Goal: Complete application form: Complete application form

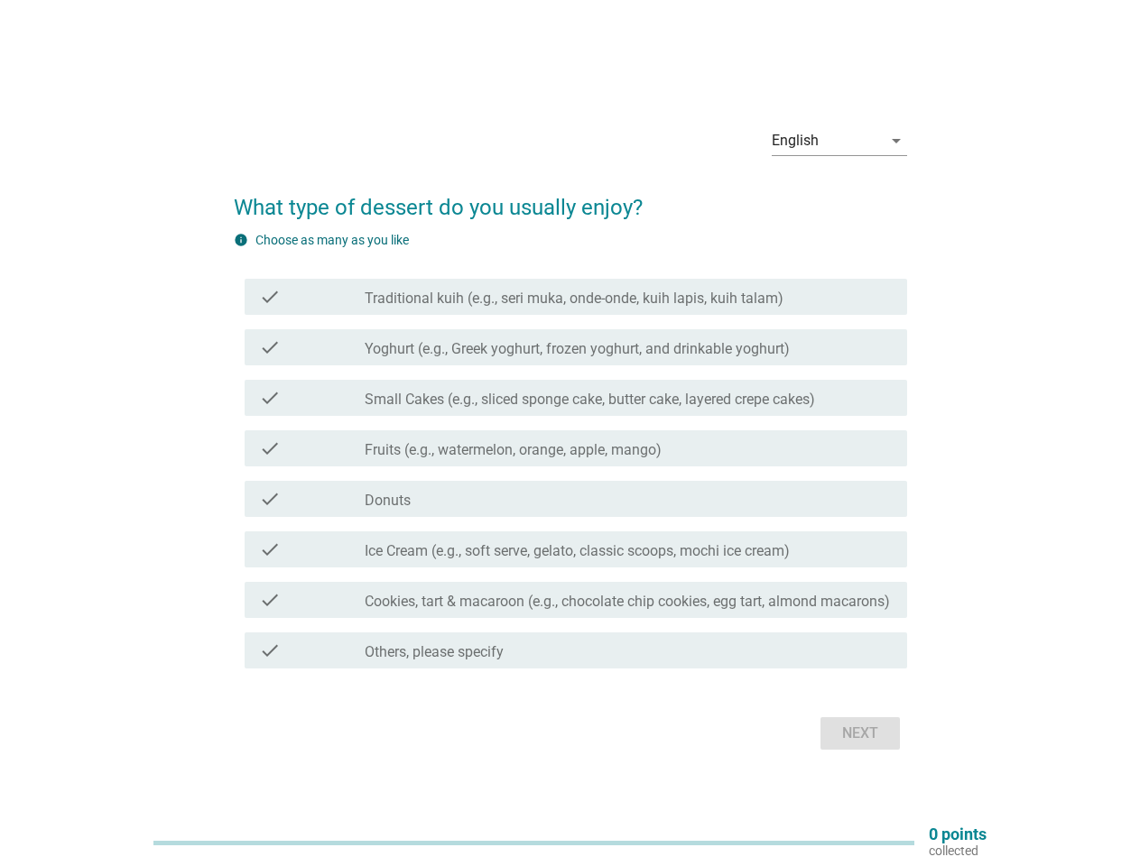
click at [570, 433] on div "check check_box_outline_blank Fruits (e.g., watermelon, orange, apple, mango)" at bounding box center [576, 449] width 663 height 36
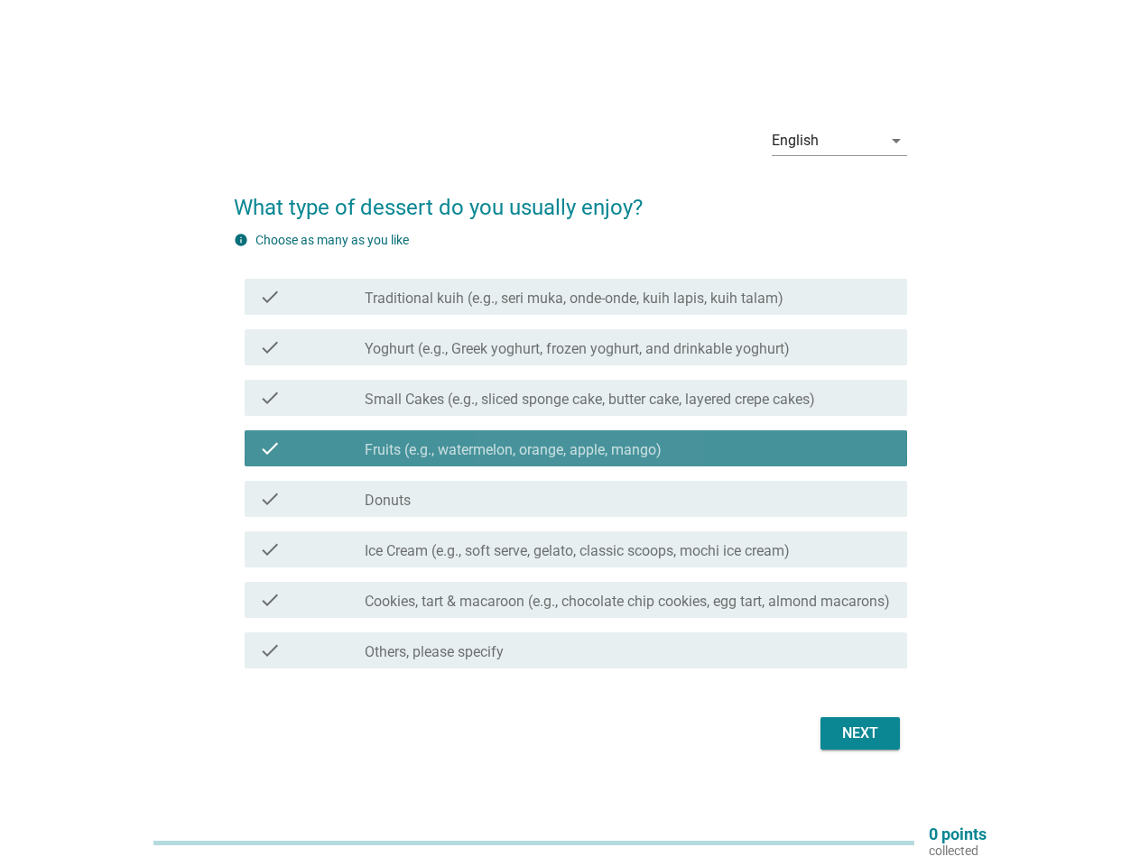
click at [839, 141] on div "English" at bounding box center [827, 140] width 110 height 29
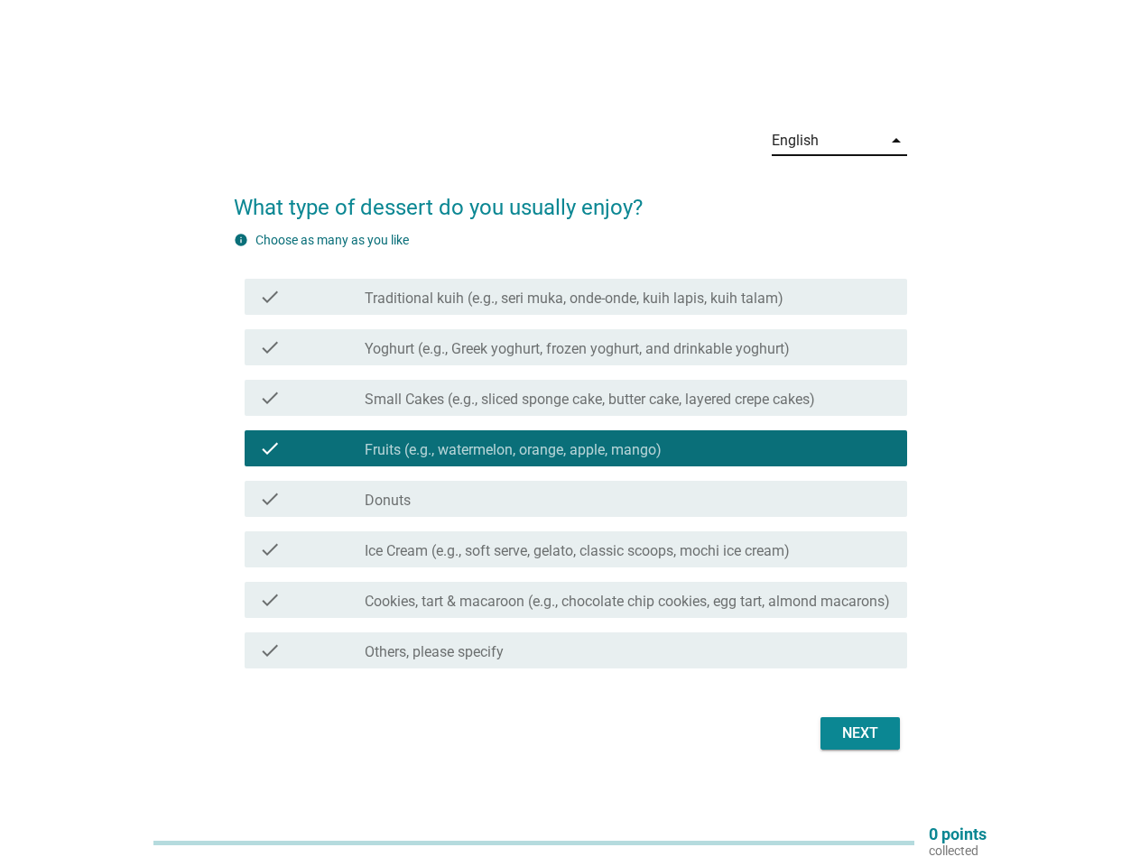
click at [570, 453] on label "Fruits (e.g., watermelon, orange, apple, mango)" at bounding box center [513, 450] width 297 height 18
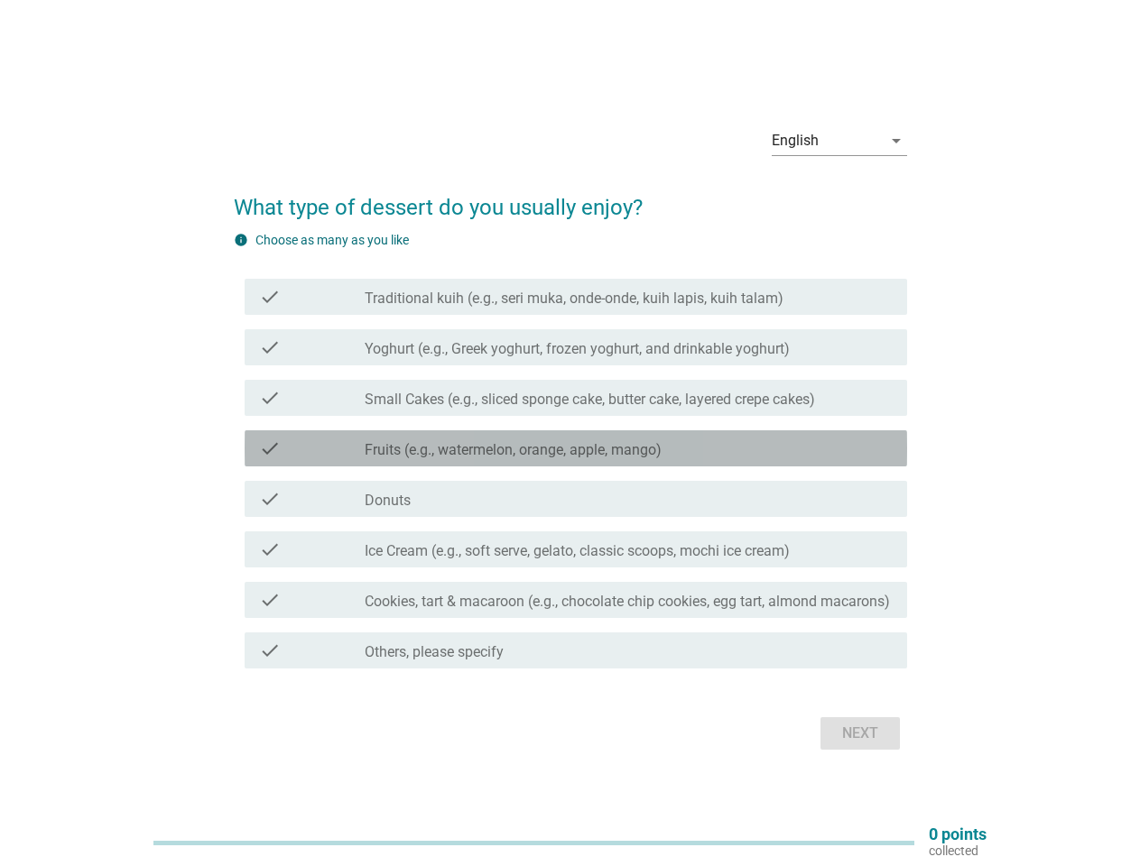
click at [576, 297] on label "Traditional kuih (e.g., seri muka, onde-onde, kuih lapis, kuih talam)" at bounding box center [574, 299] width 419 height 18
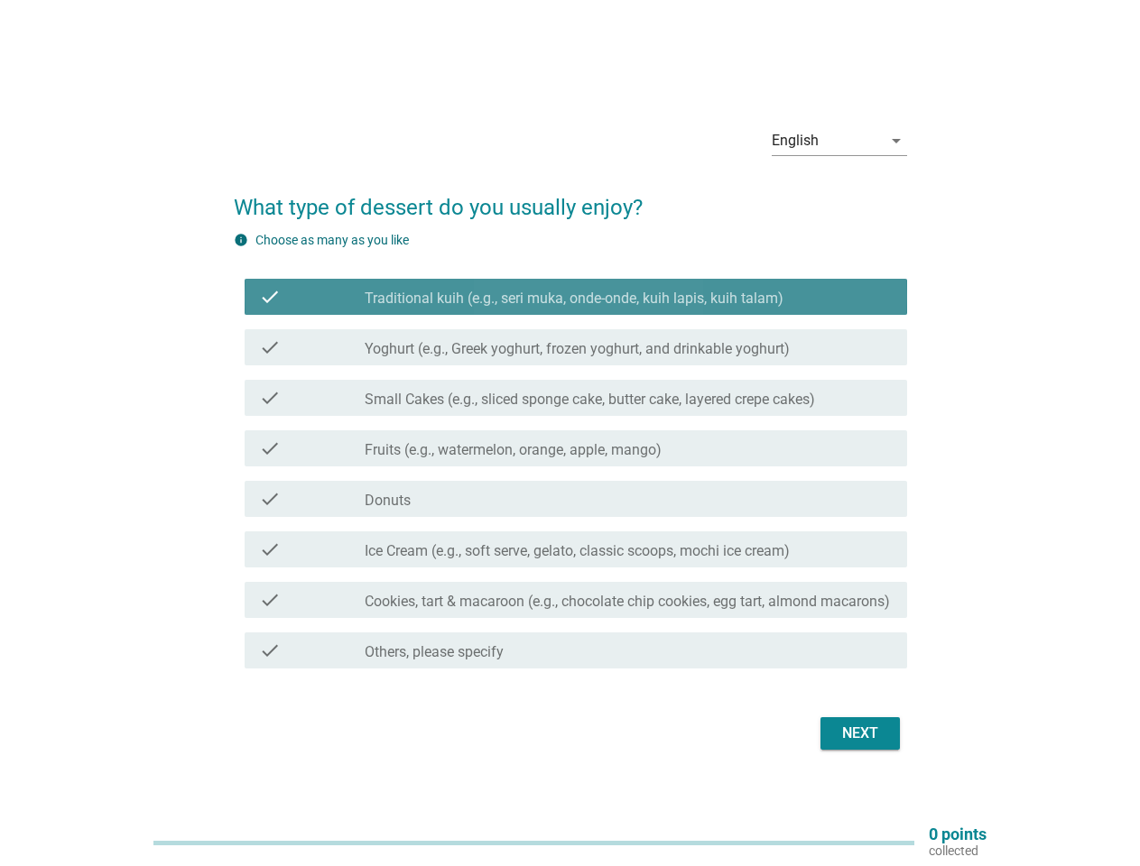
click at [576, 297] on label "Traditional kuih (e.g., seri muka, onde-onde, kuih lapis, kuih talam)" at bounding box center [574, 299] width 419 height 18
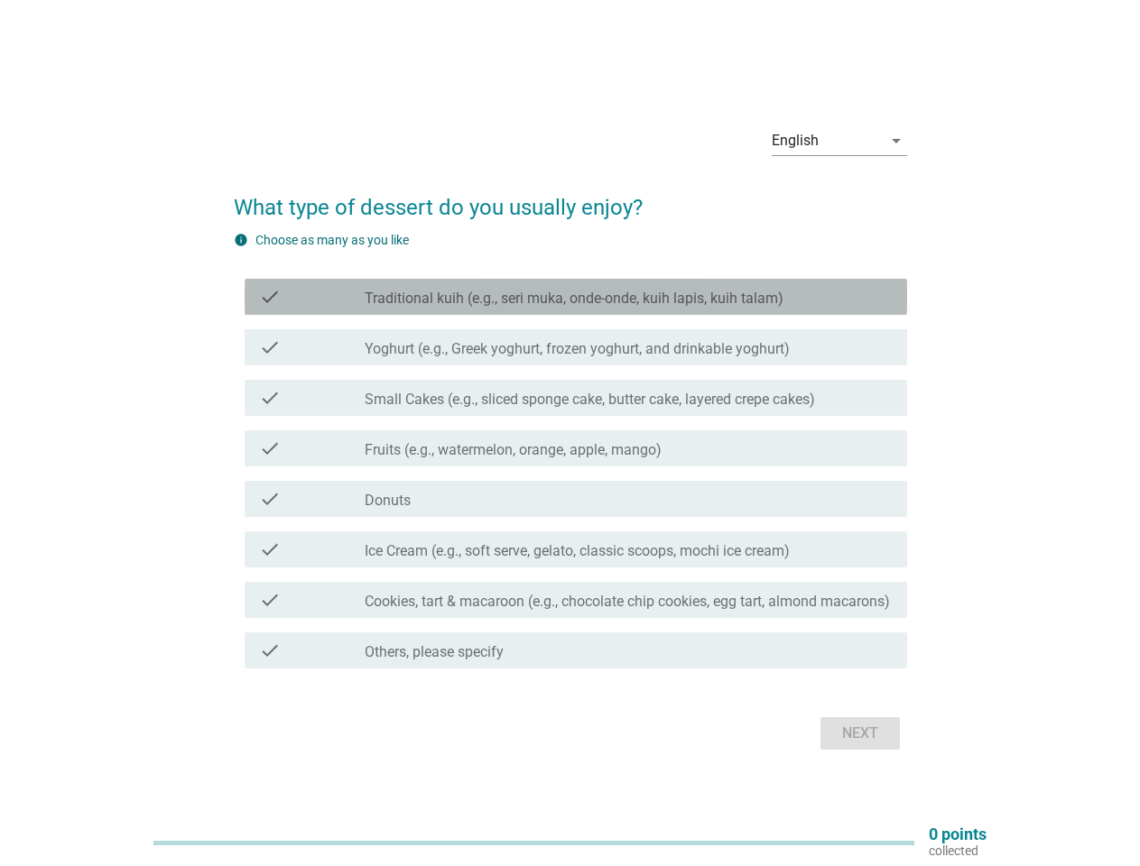
click at [574, 299] on label "Traditional kuih (e.g., seri muka, onde-onde, kuih lapis, kuih talam)" at bounding box center [574, 299] width 419 height 18
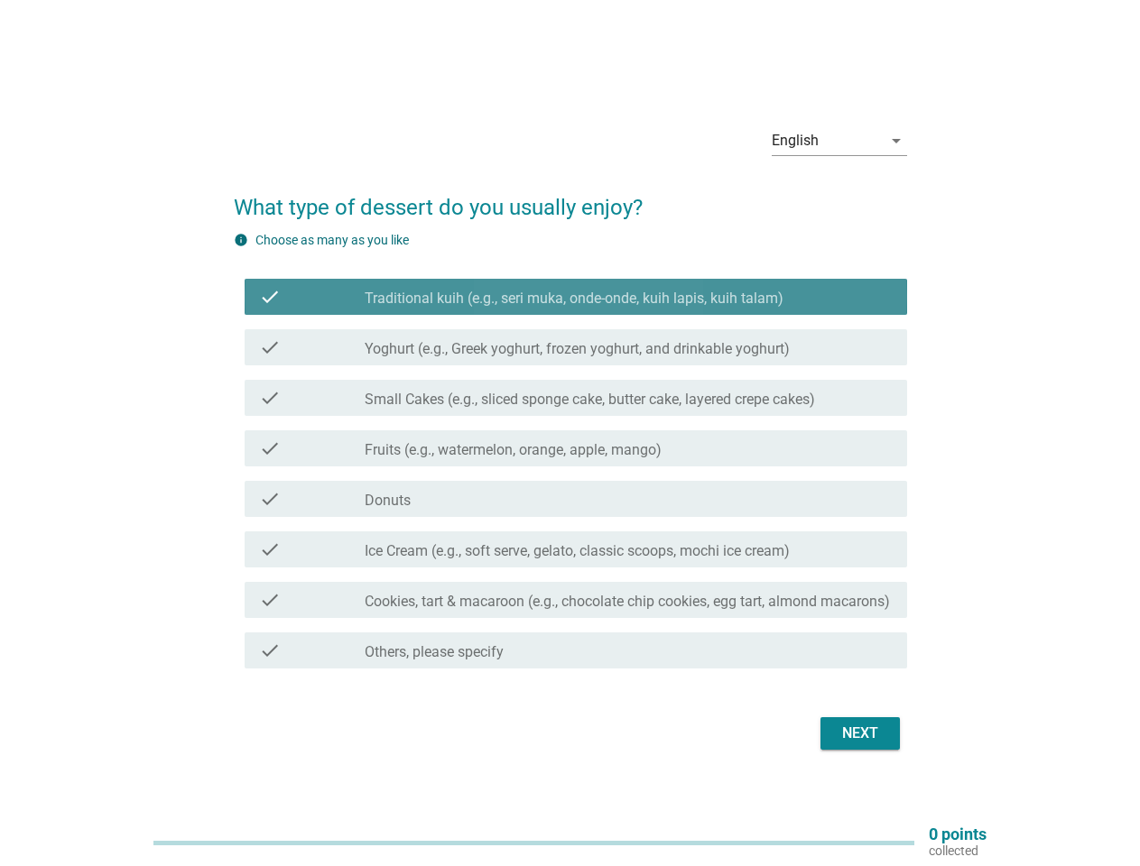
click at [574, 299] on label "Traditional kuih (e.g., seri muka, onde-onde, kuih lapis, kuih talam)" at bounding box center [574, 299] width 419 height 18
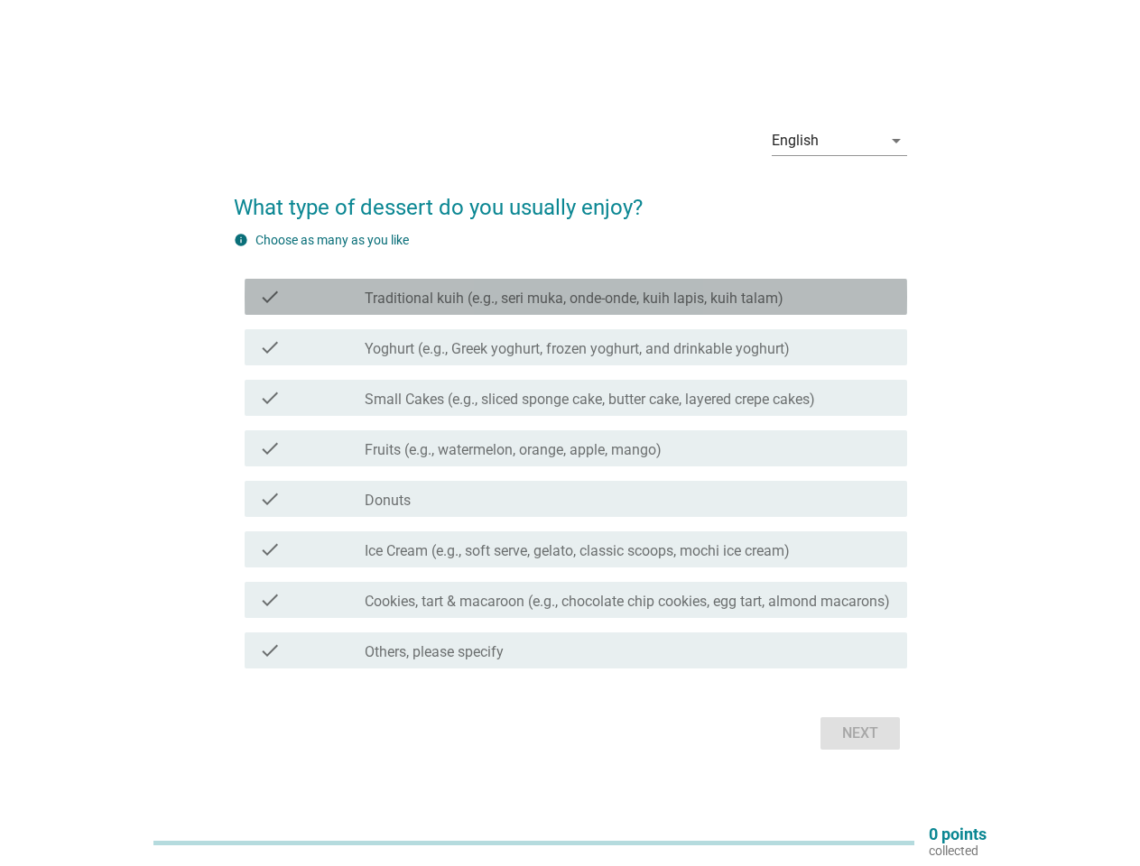
click at [576, 348] on label "Yoghurt (e.g., Greek yoghurt, frozen yoghurt, and drinkable yoghurt)" at bounding box center [577, 349] width 425 height 18
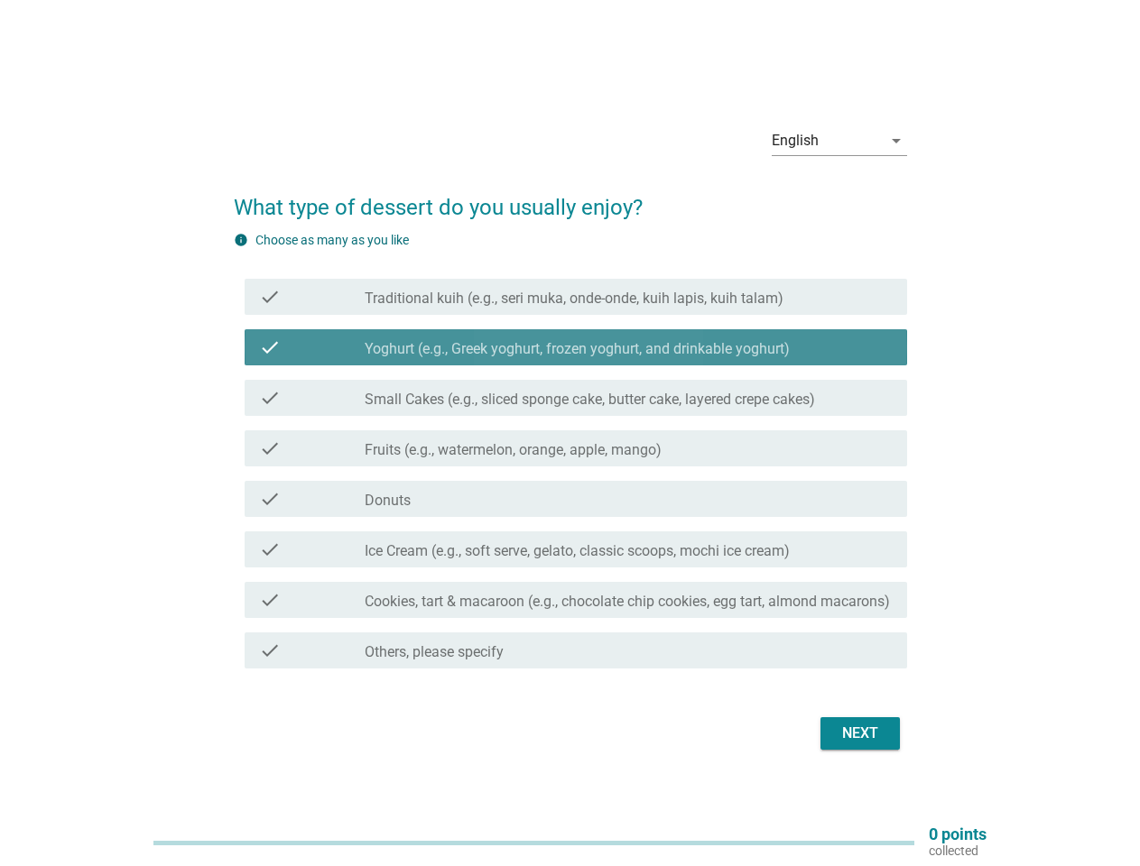
click at [576, 348] on label "Yoghurt (e.g., Greek yoghurt, frozen yoghurt, and drinkable yoghurt)" at bounding box center [577, 349] width 425 height 18
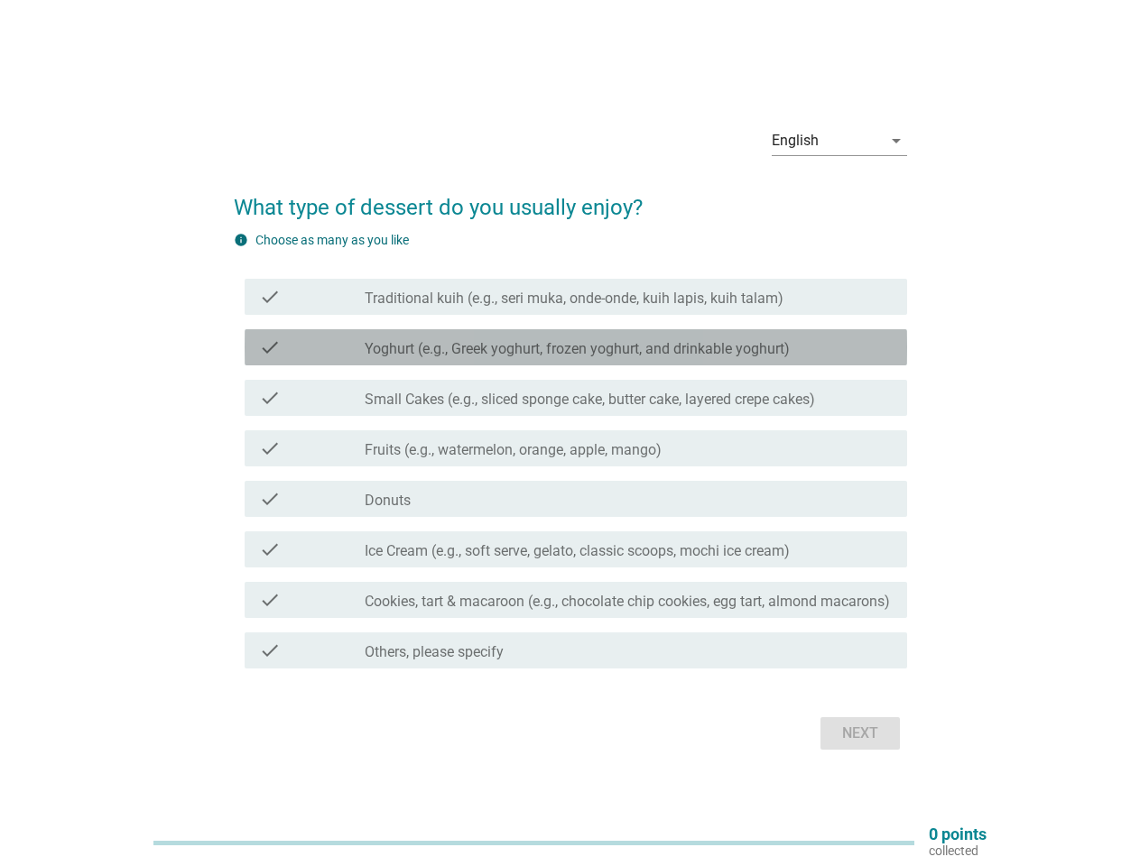
click at [578, 349] on label "Yoghurt (e.g., Greek yoghurt, frozen yoghurt, and drinkable yoghurt)" at bounding box center [577, 349] width 425 height 18
